Goal: Transaction & Acquisition: Purchase product/service

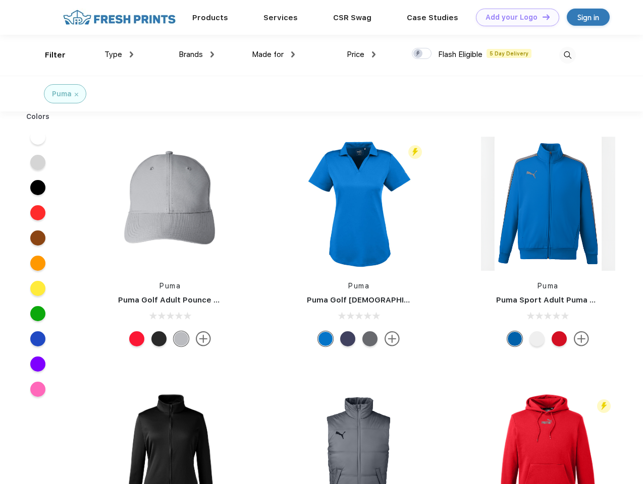
click at [513, 17] on link "Add your Logo Design Tool" at bounding box center [517, 18] width 83 height 18
click at [0, 0] on div "Design Tool" at bounding box center [0, 0] width 0 height 0
click at [541, 17] on link "Add your Logo Design Tool" at bounding box center [517, 18] width 83 height 18
click at [48, 55] on div "Filter" at bounding box center [55, 55] width 21 height 12
click at [119, 54] on span "Type" at bounding box center [113, 54] width 18 height 9
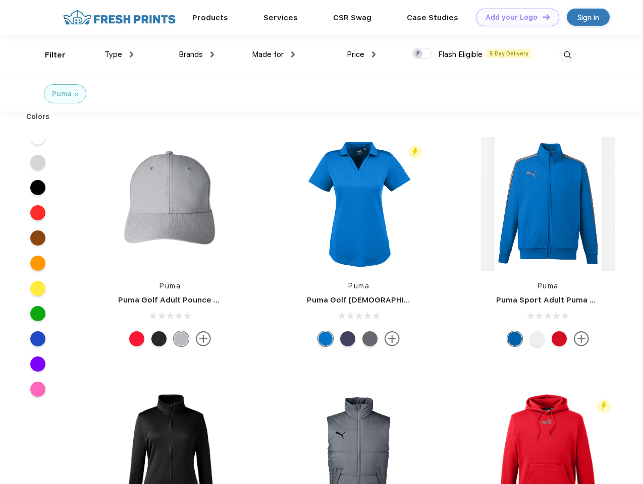
click at [196, 54] on span "Brands" at bounding box center [191, 54] width 24 height 9
click at [273, 54] on span "Made for" at bounding box center [268, 54] width 32 height 9
click at [361, 54] on span "Price" at bounding box center [355, 54] width 18 height 9
click at [422, 54] on div at bounding box center [422, 53] width 20 height 11
click at [418, 54] on input "checkbox" at bounding box center [415, 50] width 7 height 7
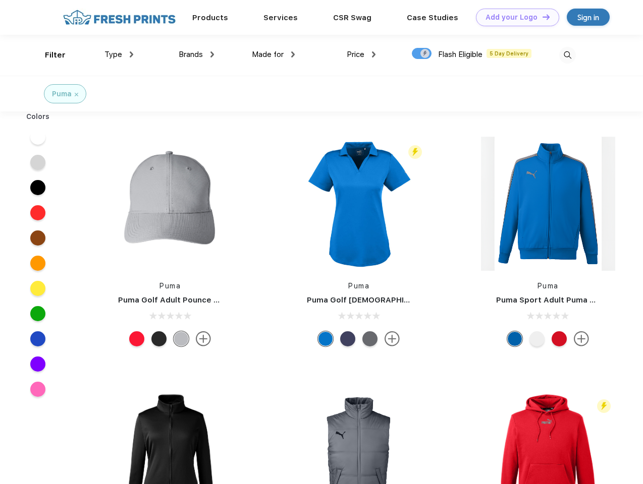
click at [567, 55] on img at bounding box center [567, 55] width 17 height 17
